Goal: Find specific page/section: Find specific page/section

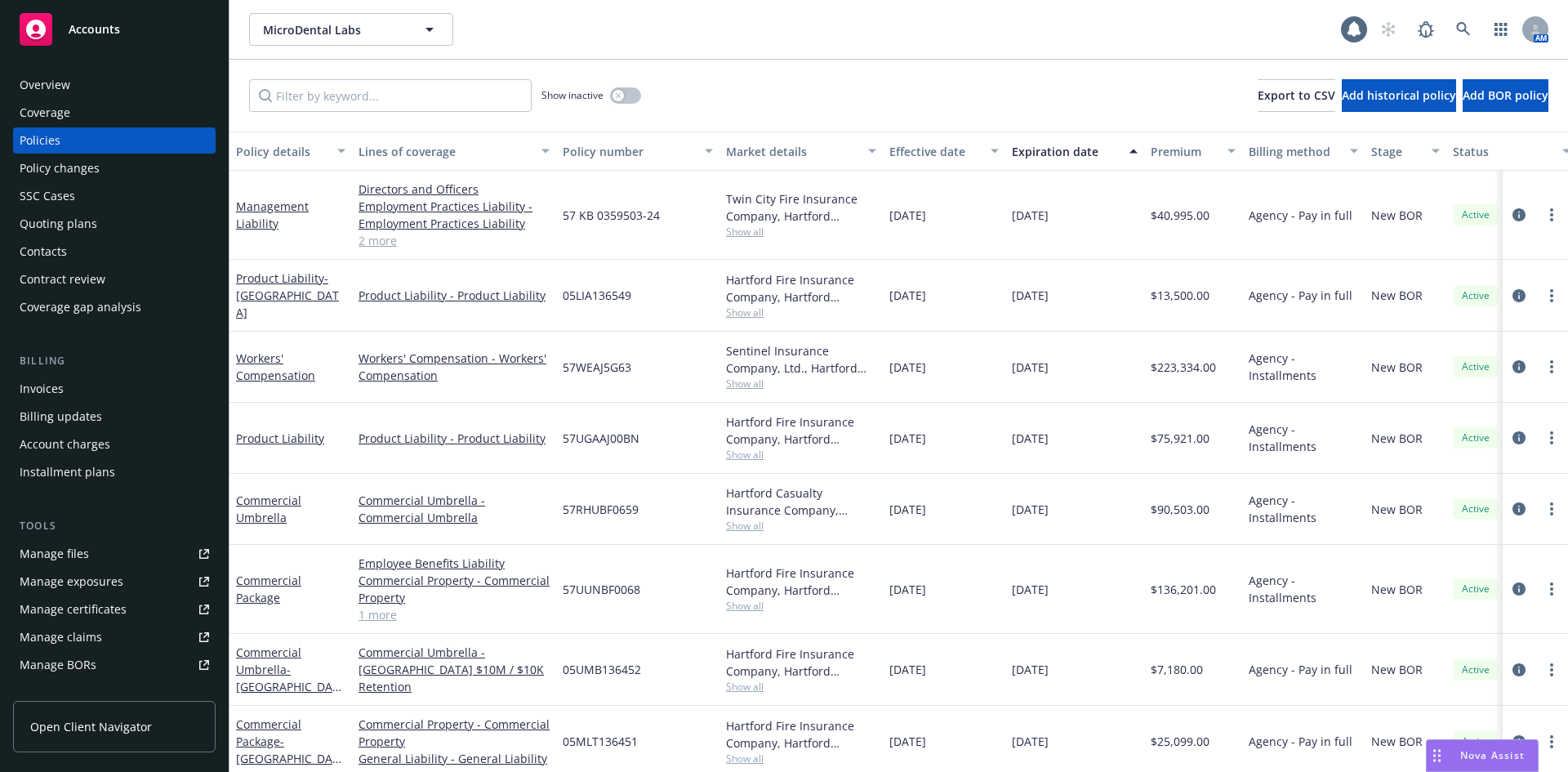
click at [108, 31] on span "Accounts" at bounding box center [94, 30] width 52 height 13
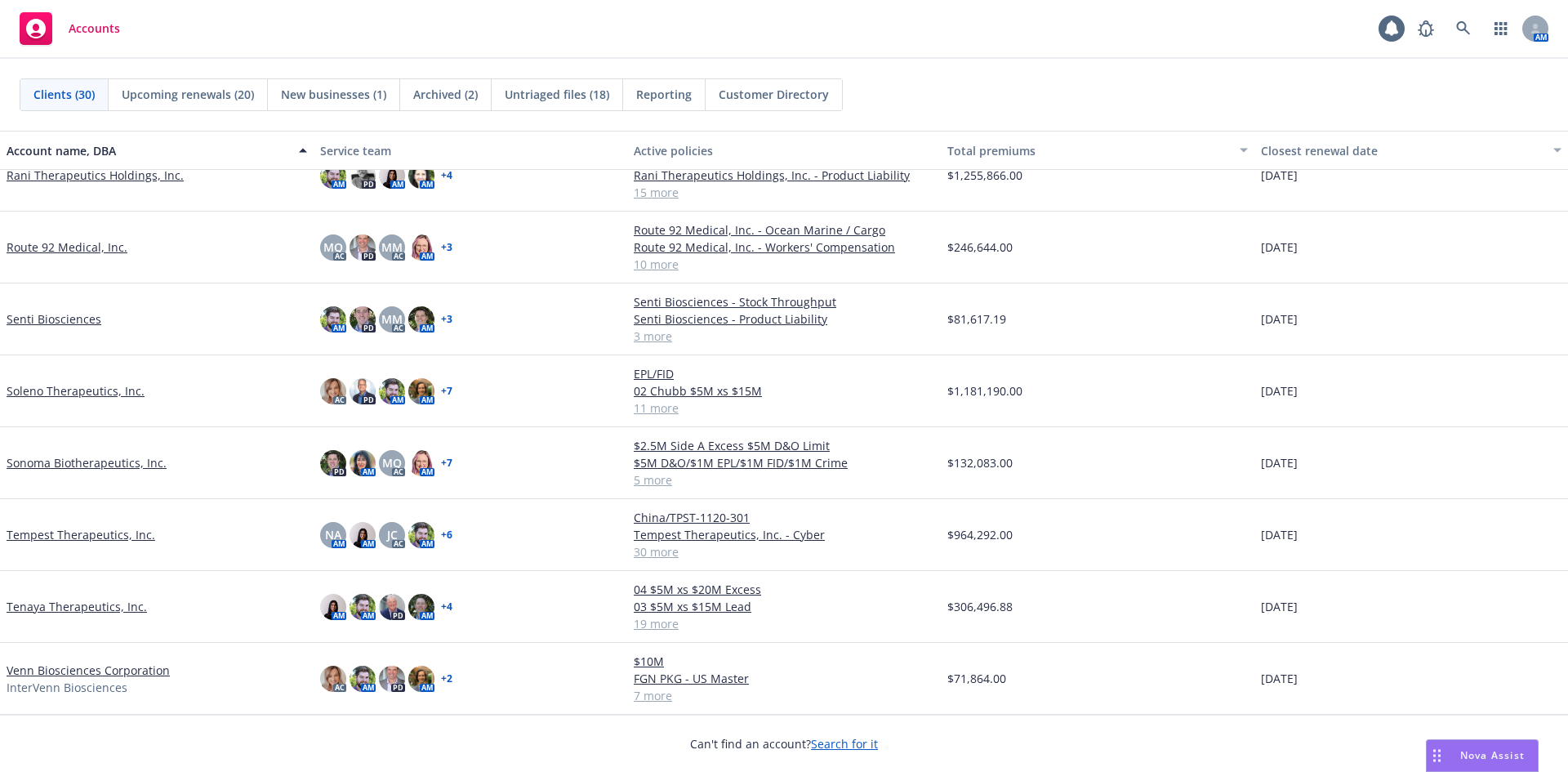
scroll to position [1311, 0]
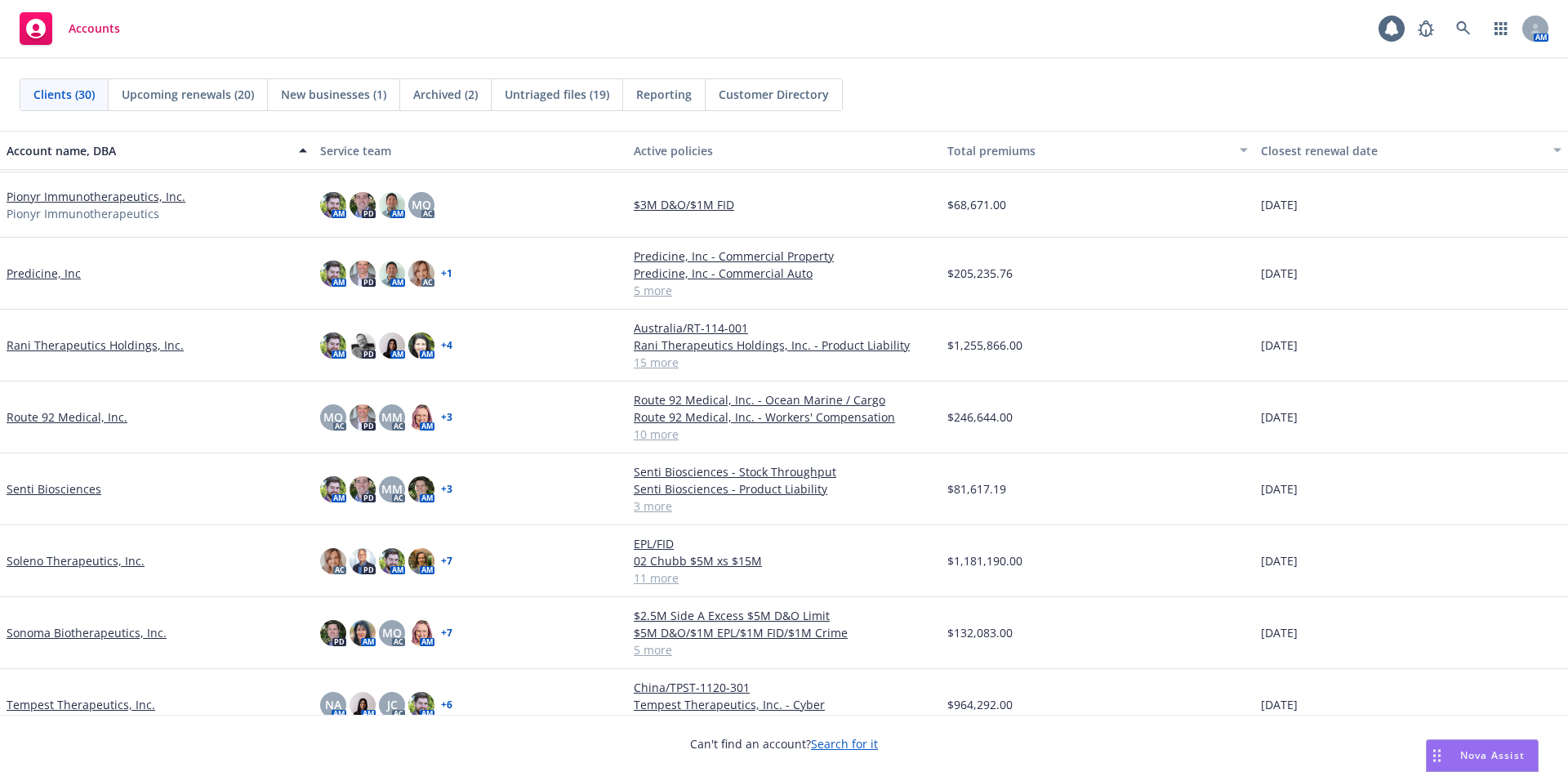
click at [99, 347] on link "Rani Therapeutics Holdings, Inc." at bounding box center [95, 345] width 178 height 18
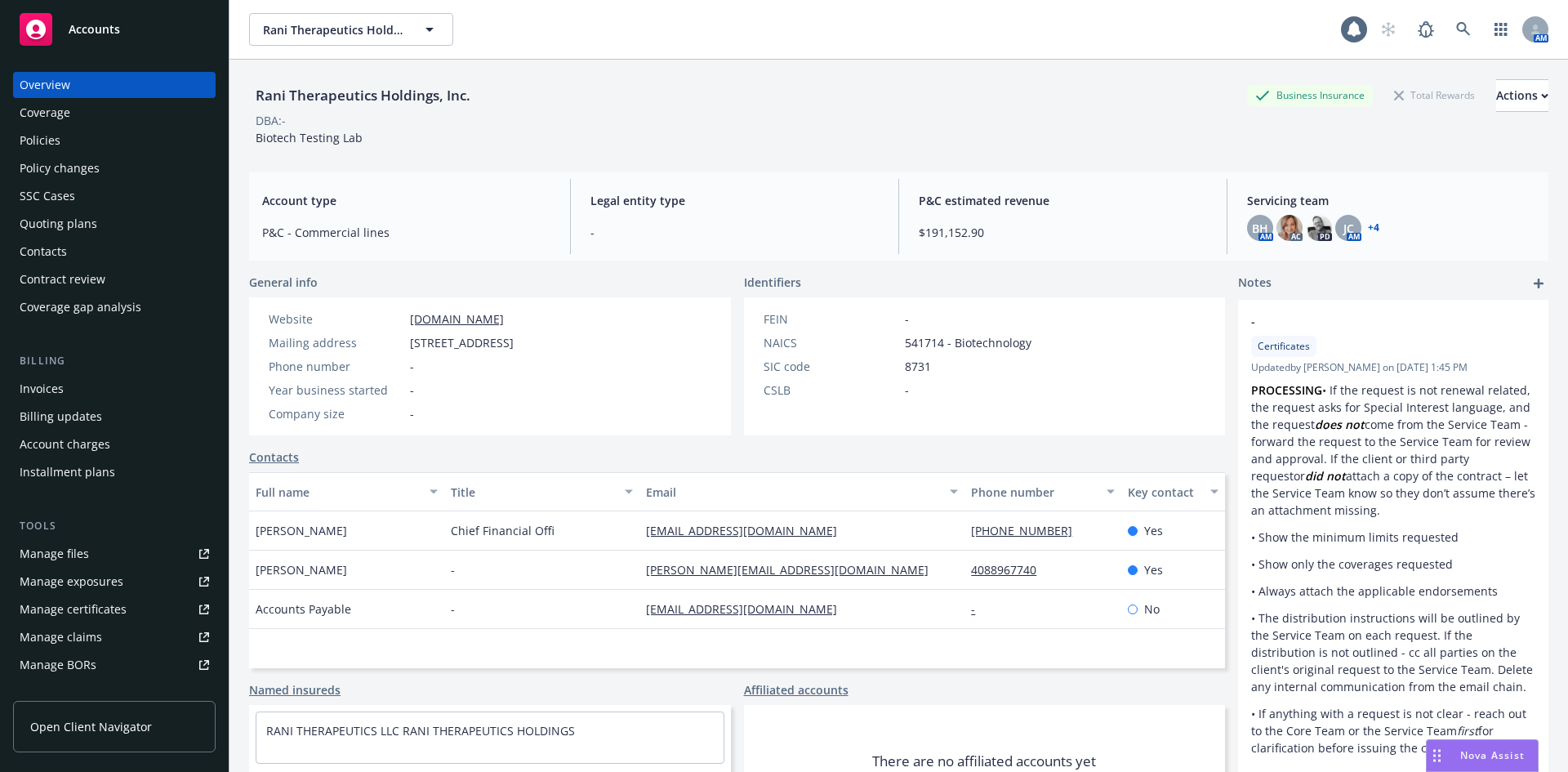
click at [67, 144] on div "Policies" at bounding box center [114, 141] width 190 height 26
